Goal: Task Accomplishment & Management: Use online tool/utility

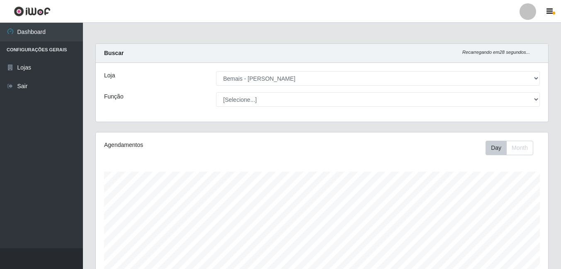
select select "230"
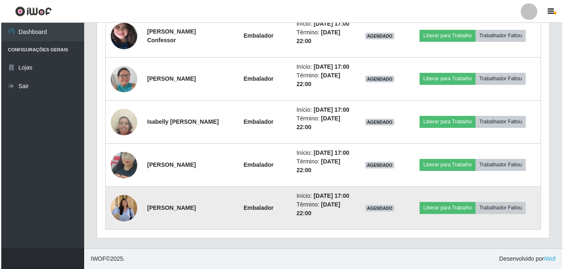
scroll to position [600, 0]
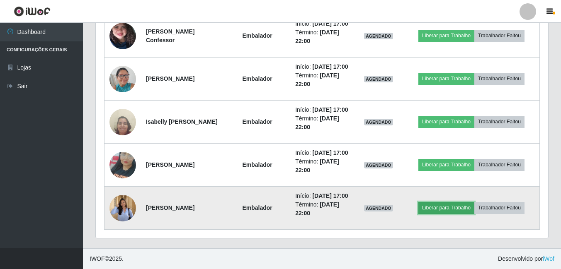
click at [441, 206] on button "Liberar para Trabalho" at bounding box center [446, 208] width 56 height 12
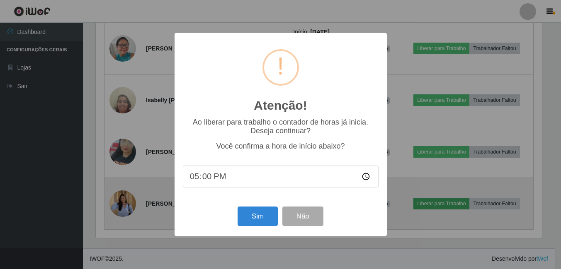
scroll to position [172, 448]
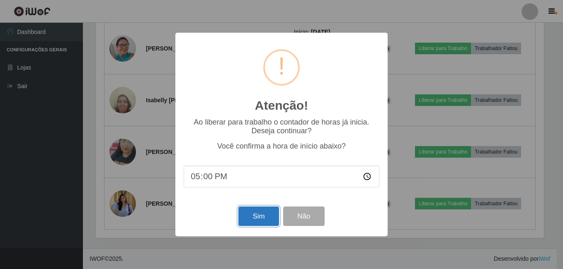
click at [257, 221] on button "Sim" at bounding box center [258, 216] width 40 height 19
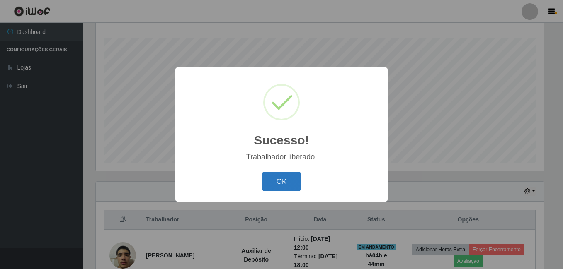
click at [285, 188] on button "OK" at bounding box center [281, 181] width 39 height 19
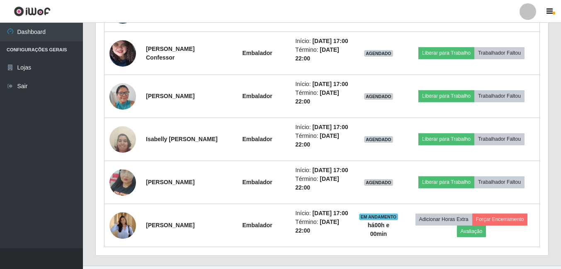
scroll to position [506, 0]
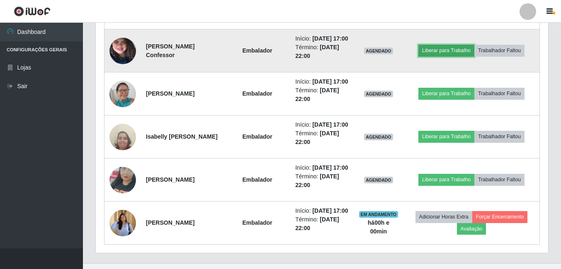
click at [442, 56] on button "Liberar para Trabalho" at bounding box center [446, 51] width 56 height 12
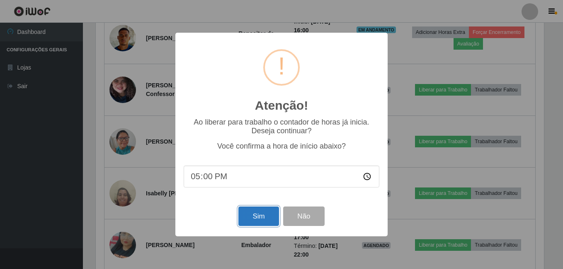
click at [264, 218] on button "Sim" at bounding box center [258, 216] width 40 height 19
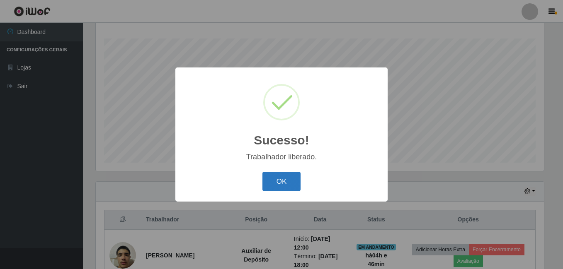
click at [284, 182] on button "OK" at bounding box center [281, 181] width 39 height 19
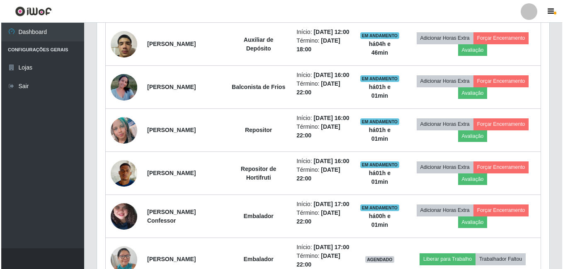
scroll to position [600, 0]
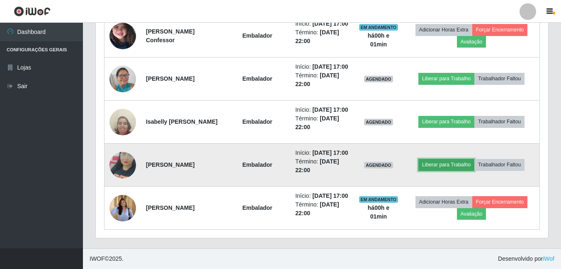
click at [443, 159] on button "Liberar para Trabalho" at bounding box center [446, 165] width 56 height 12
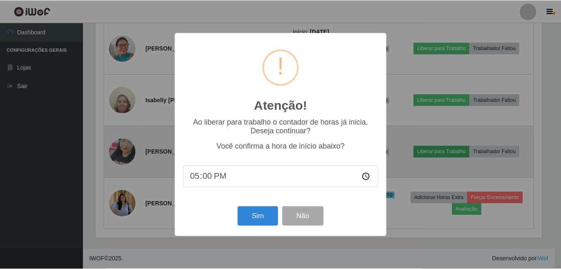
scroll to position [172, 448]
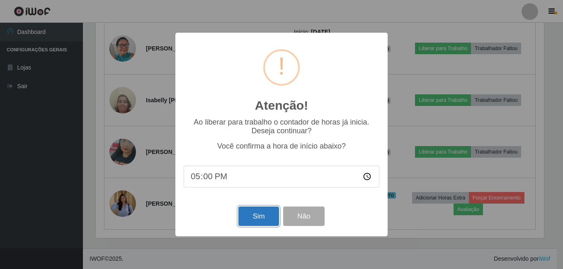
click at [261, 220] on button "Sim" at bounding box center [258, 216] width 40 height 19
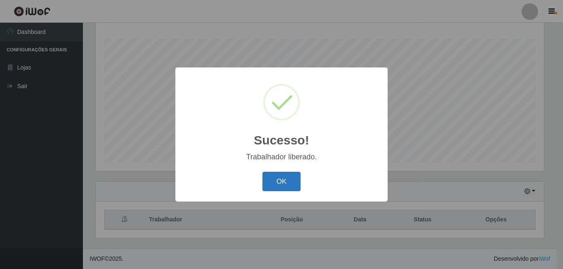
click at [273, 184] on button "OK" at bounding box center [281, 181] width 39 height 19
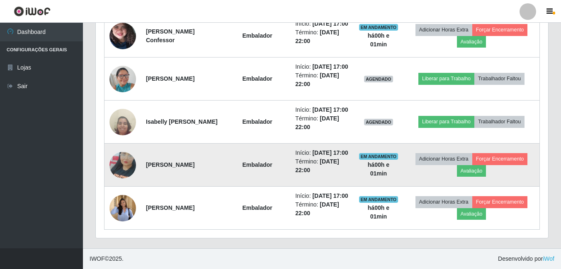
scroll to position [600, 0]
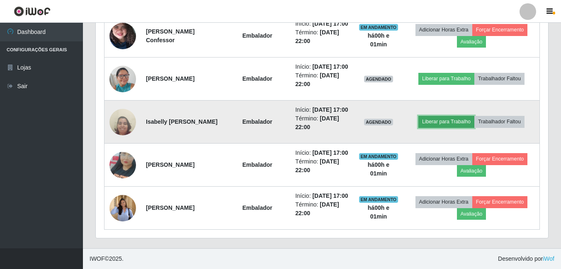
click at [455, 116] on button "Liberar para Trabalho" at bounding box center [446, 122] width 56 height 12
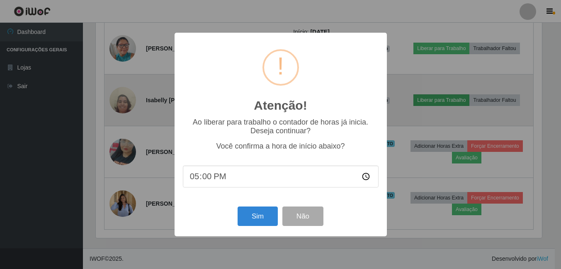
scroll to position [172, 448]
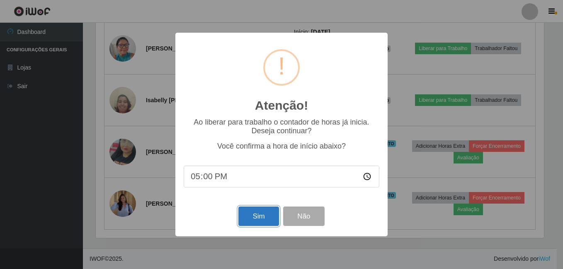
click at [261, 218] on button "Sim" at bounding box center [258, 216] width 40 height 19
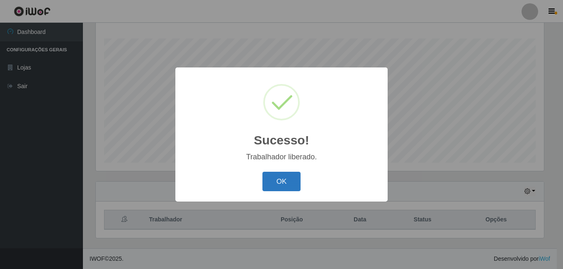
click at [286, 179] on button "OK" at bounding box center [281, 181] width 39 height 19
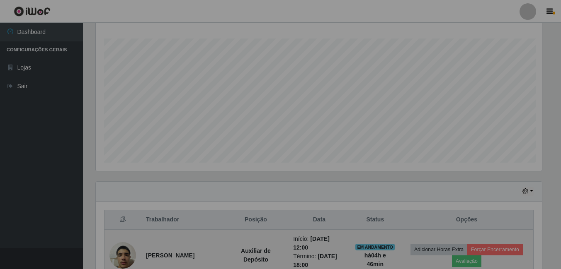
scroll to position [172, 452]
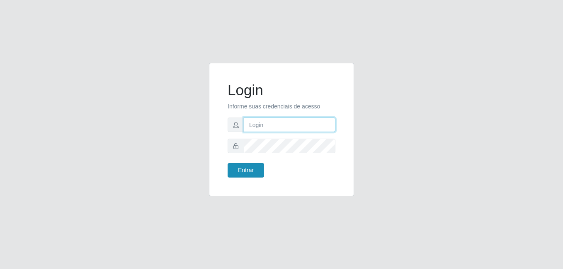
type input "gyovana@bemais"
click at [235, 168] on button "Entrar" at bounding box center [245, 170] width 36 height 15
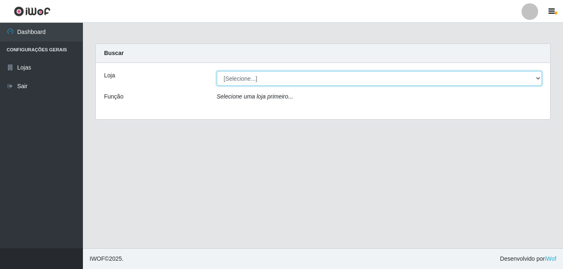
click at [277, 82] on select "[Selecione...] [PERSON_NAME]" at bounding box center [379, 78] width 325 height 15
select select "230"
click at [217, 71] on select "[Selecione...] [PERSON_NAME]" at bounding box center [379, 78] width 325 height 15
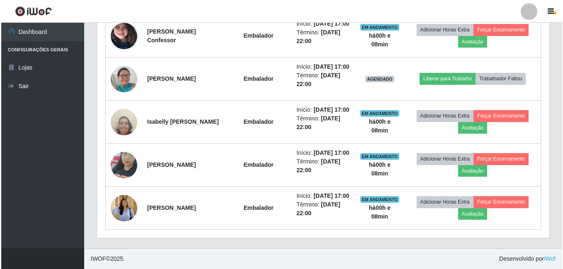
scroll to position [600, 0]
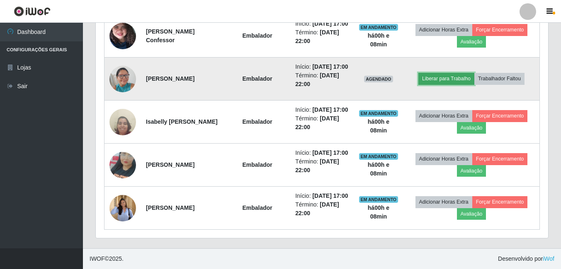
click at [434, 73] on button "Liberar para Trabalho" at bounding box center [446, 79] width 56 height 12
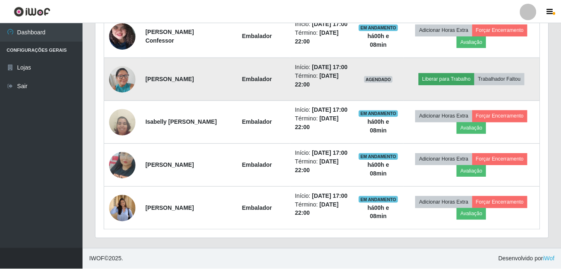
scroll to position [172, 448]
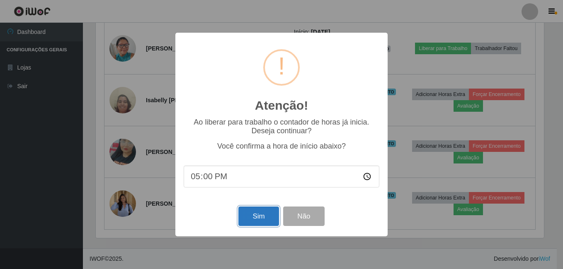
click at [253, 219] on button "Sim" at bounding box center [258, 216] width 40 height 19
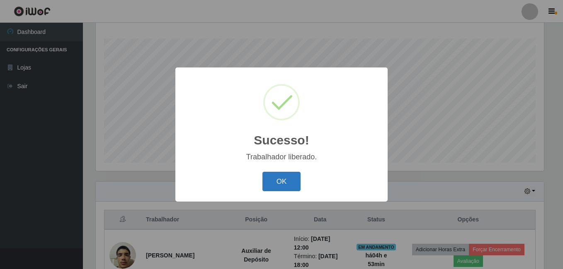
click at [283, 181] on button "OK" at bounding box center [281, 181] width 39 height 19
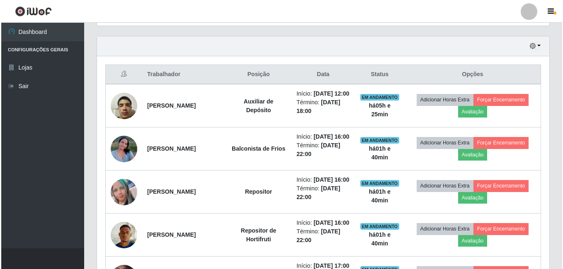
scroll to position [227, 0]
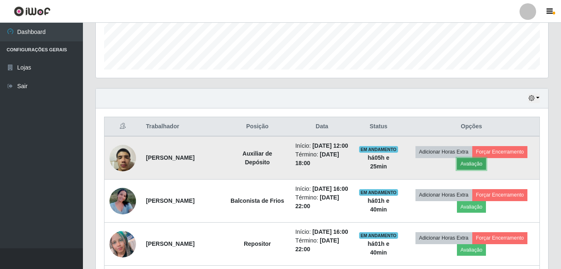
click at [480, 168] on button "Avaliação" at bounding box center [471, 164] width 29 height 12
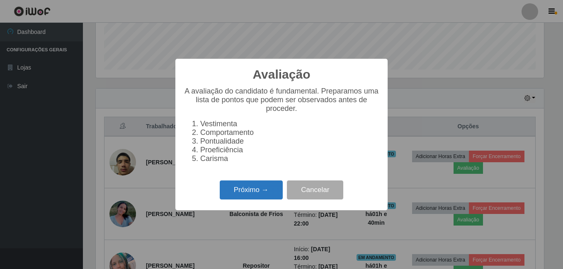
click at [248, 193] on button "Próximo →" at bounding box center [251, 190] width 63 height 19
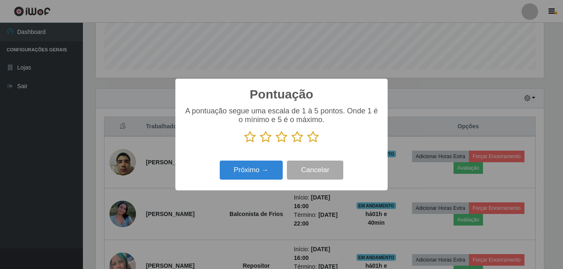
scroll to position [414151, 413875]
click at [315, 138] on icon at bounding box center [313, 137] width 12 height 12
click at [307, 143] on input "radio" at bounding box center [307, 143] width 0 height 0
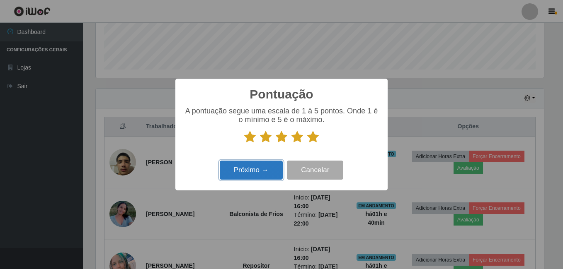
click at [239, 174] on button "Próximo →" at bounding box center [251, 170] width 63 height 19
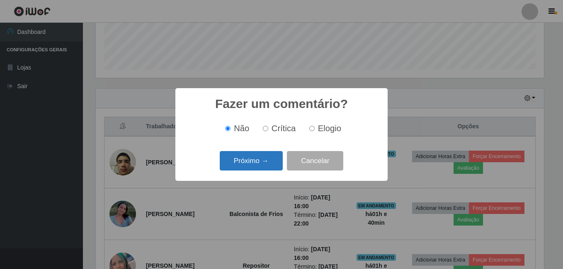
click at [244, 154] on button "Próximo →" at bounding box center [251, 160] width 63 height 19
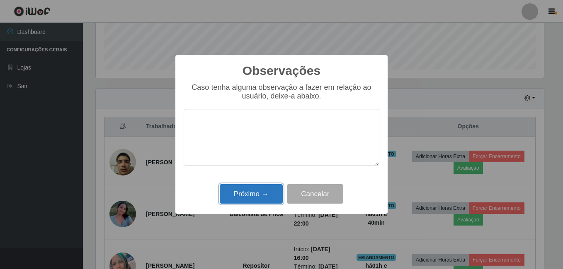
click at [243, 203] on button "Próximo →" at bounding box center [251, 193] width 63 height 19
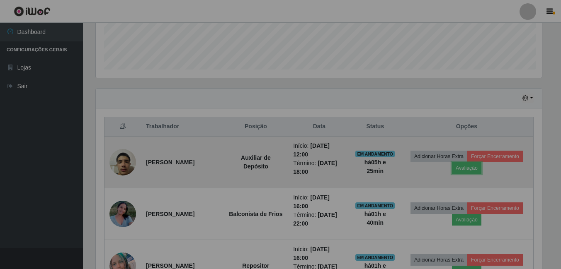
scroll to position [172, 452]
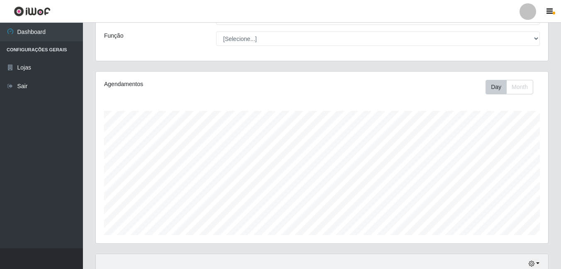
scroll to position [227, 0]
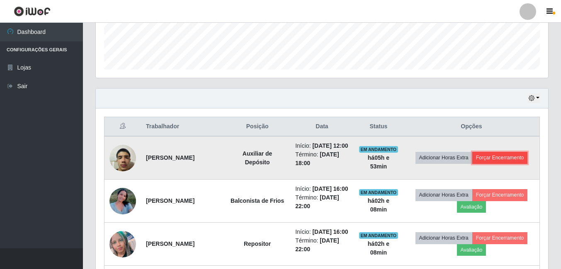
click at [510, 162] on button "Forçar Encerramento" at bounding box center [500, 158] width 56 height 12
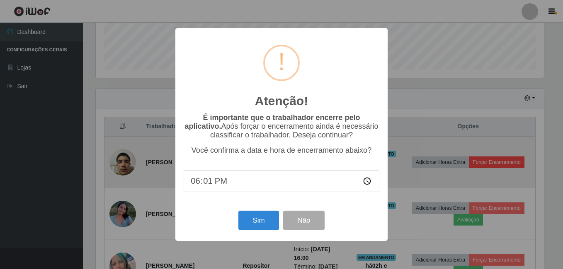
type input "18:15"
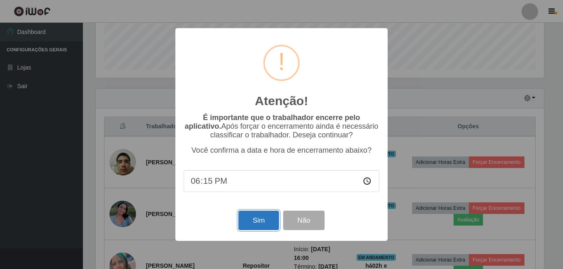
click at [251, 221] on button "Sim" at bounding box center [258, 220] width 40 height 19
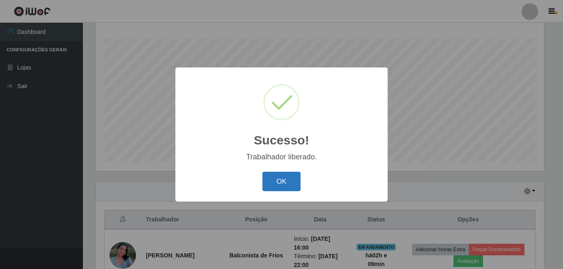
click at [272, 181] on button "OK" at bounding box center [281, 181] width 39 height 19
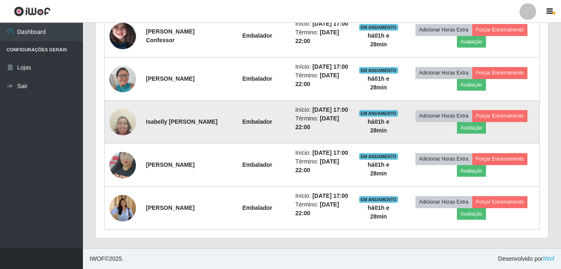
scroll to position [548, 0]
